Goal: Obtain resource: Download file/media

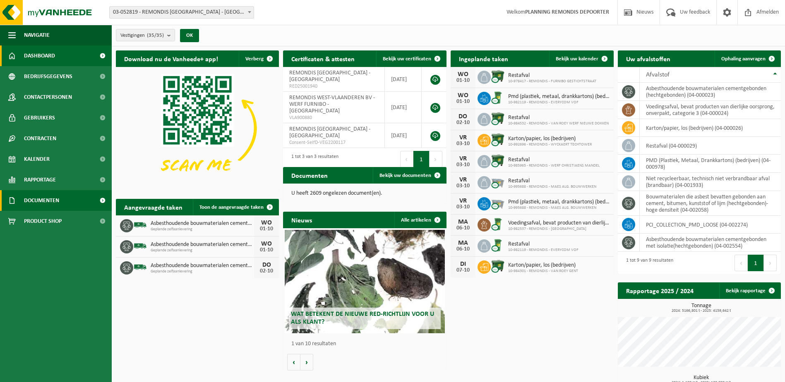
drag, startPoint x: 37, startPoint y: 199, endPoint x: 66, endPoint y: 198, distance: 29.0
click at [37, 199] on span "Documenten" at bounding box center [41, 200] width 35 height 21
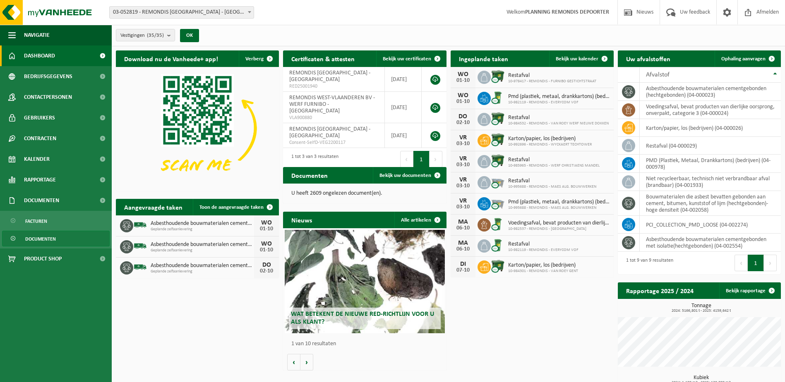
click at [54, 234] on span "Documenten" at bounding box center [40, 239] width 31 height 16
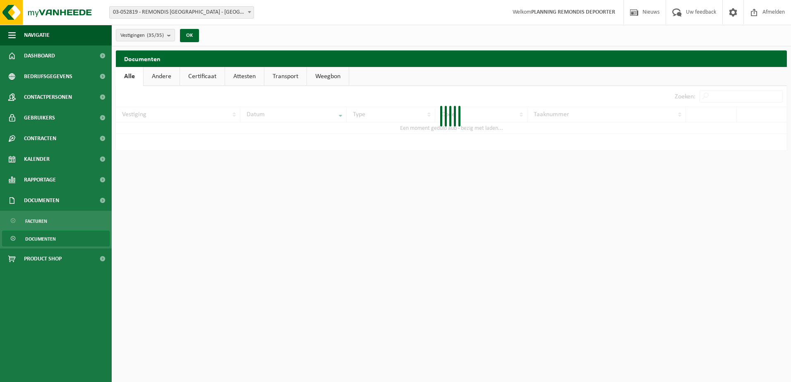
click at [737, 91] on div at bounding box center [451, 118] width 671 height 65
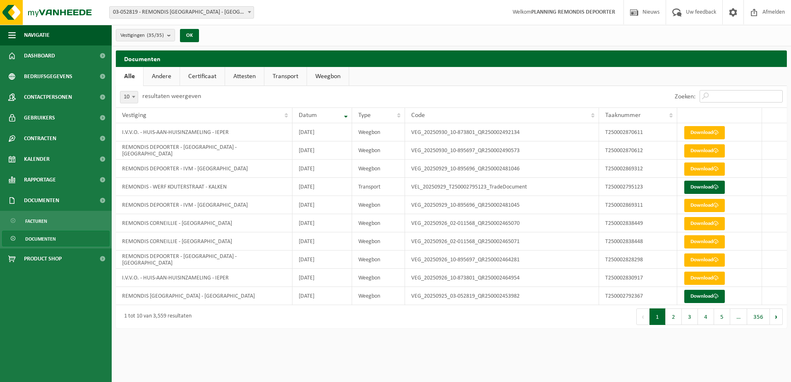
click at [737, 91] on input "Zoeken:" at bounding box center [741, 96] width 83 height 12
paste input "T250002679164"
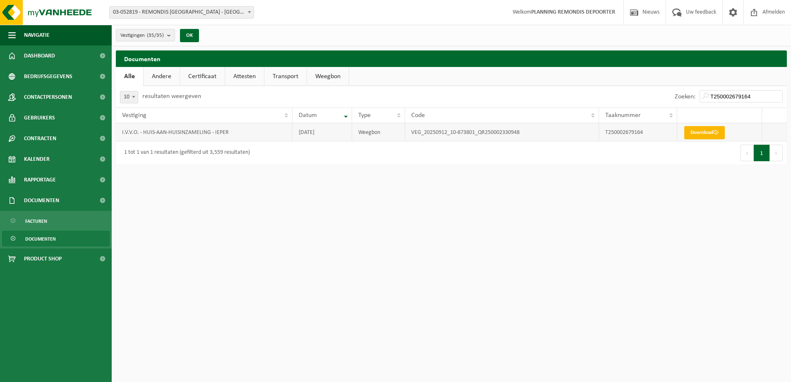
click at [697, 127] on link "Download" at bounding box center [704, 132] width 41 height 13
click at [730, 93] on input "T250002679164" at bounding box center [741, 96] width 83 height 12
paste input "3"
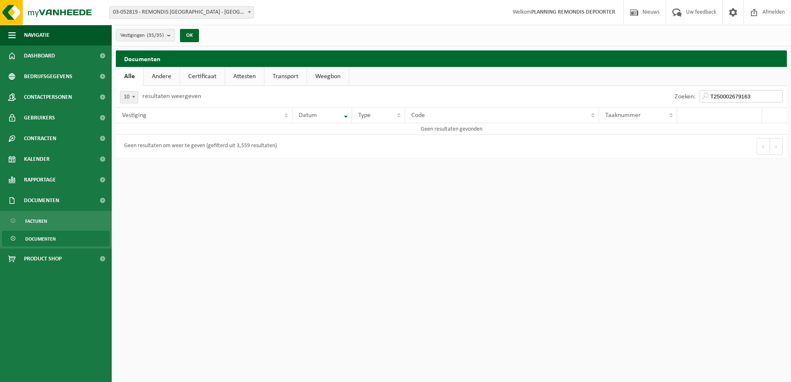
type input "T250002679163"
click at [709, 95] on input "T250002679163" at bounding box center [741, 96] width 83 height 12
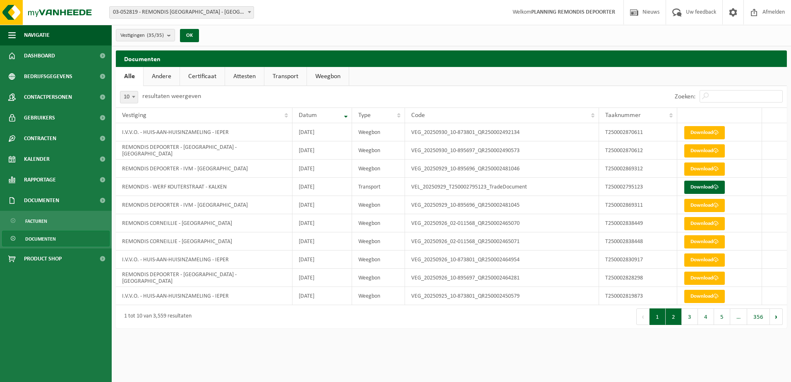
click at [669, 312] on button "2" at bounding box center [674, 317] width 16 height 17
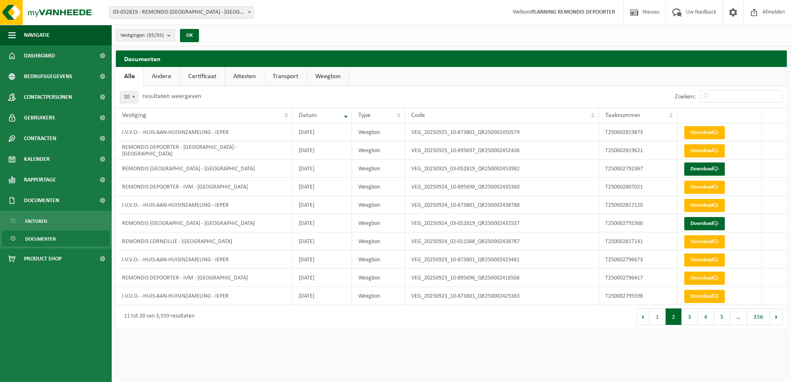
click at [702, 319] on button "4" at bounding box center [706, 317] width 16 height 17
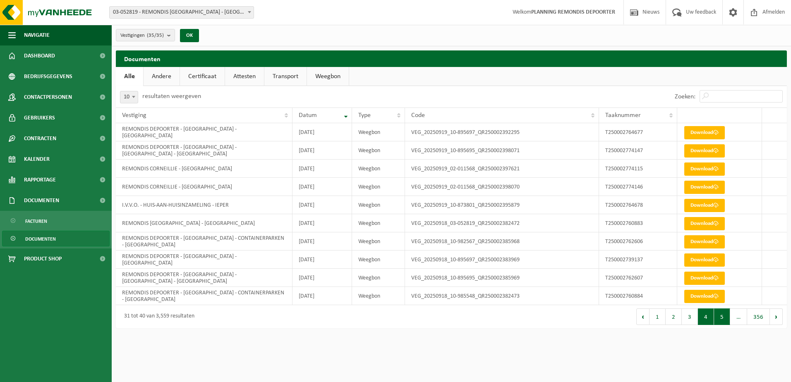
click at [723, 319] on button "5" at bounding box center [722, 317] width 16 height 17
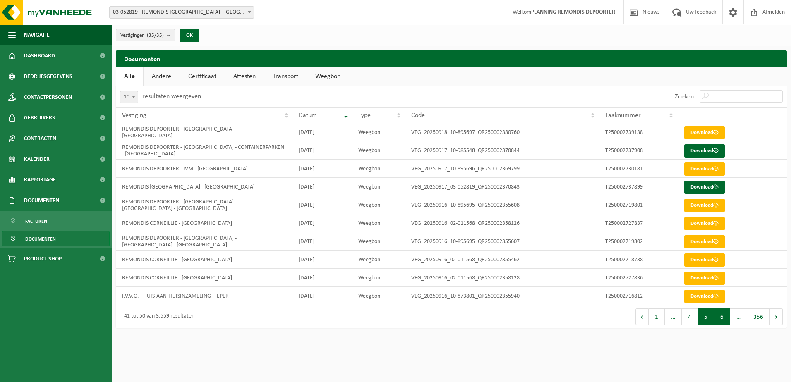
click at [724, 319] on button "6" at bounding box center [722, 317] width 16 height 17
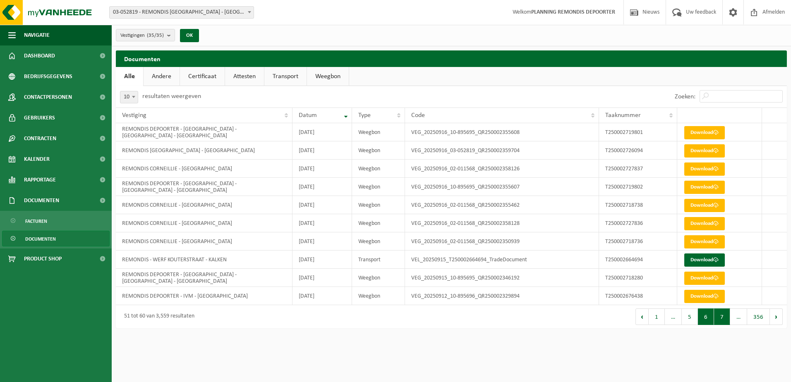
click at [724, 317] on button "7" at bounding box center [722, 317] width 16 height 17
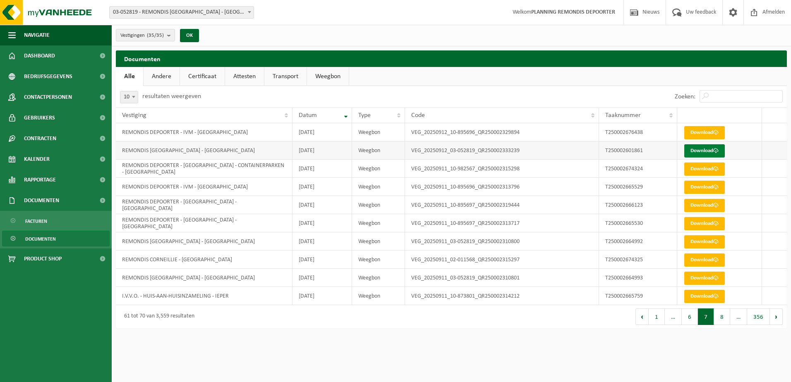
click at [698, 147] on link "Download" at bounding box center [704, 150] width 41 height 13
